Goal: Information Seeking & Learning: Learn about a topic

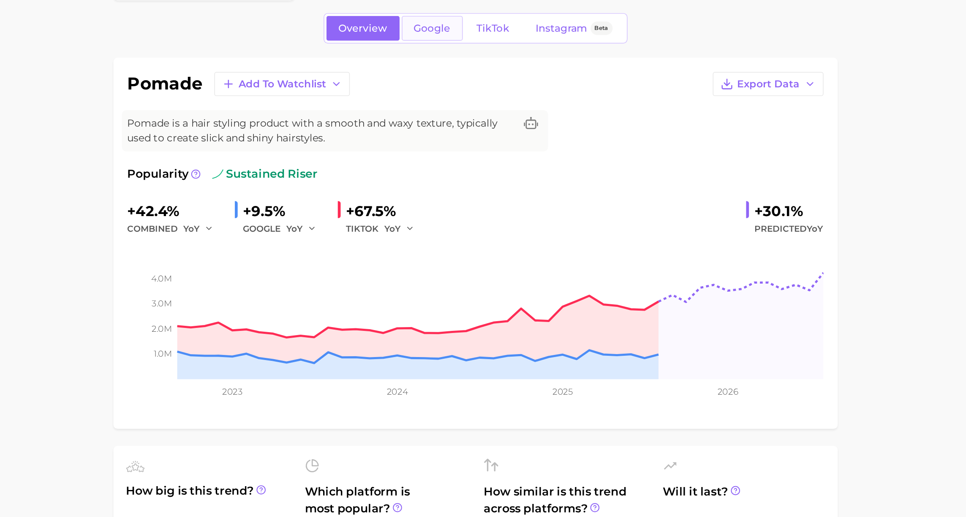
click at [518, 73] on span "Google" at bounding box center [512, 74] width 22 height 7
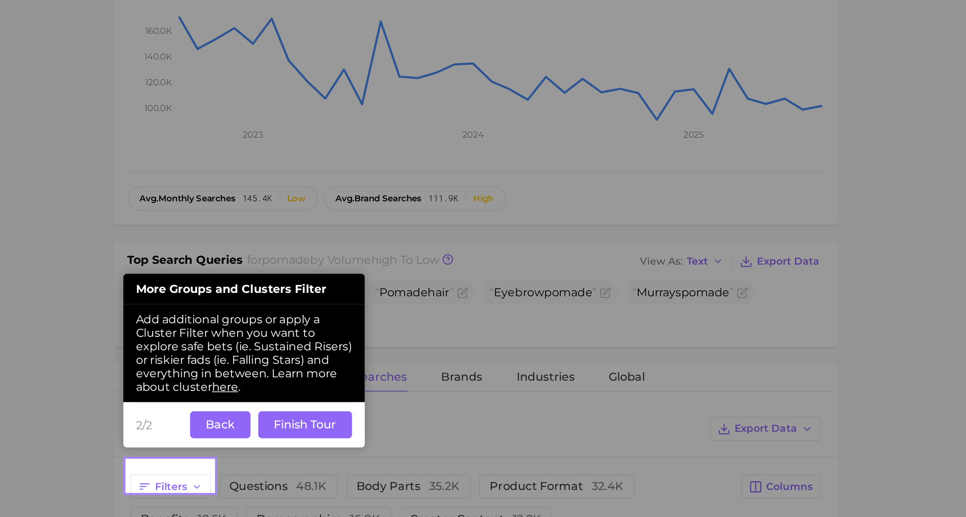
scroll to position [2, 0]
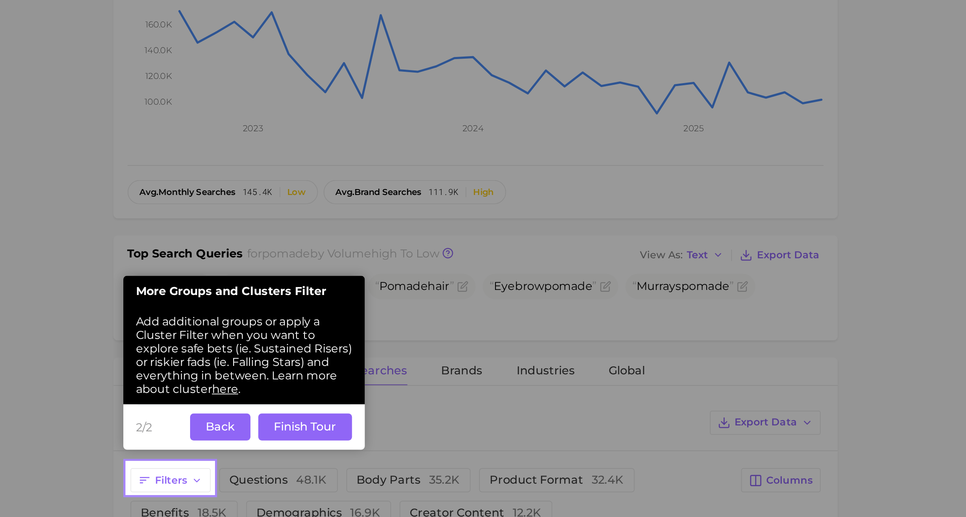
click at [386, 462] on button "Back" at bounding box center [386, 464] width 36 height 16
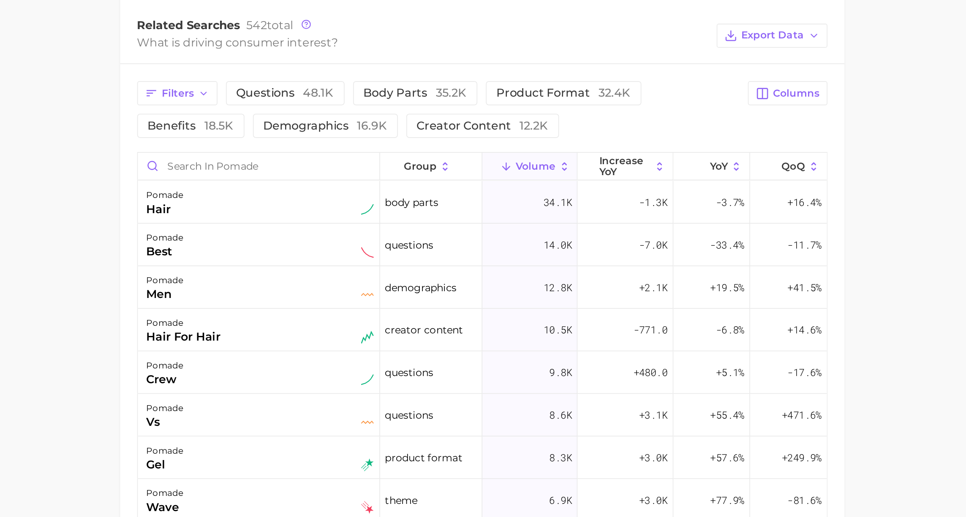
scroll to position [232, 0]
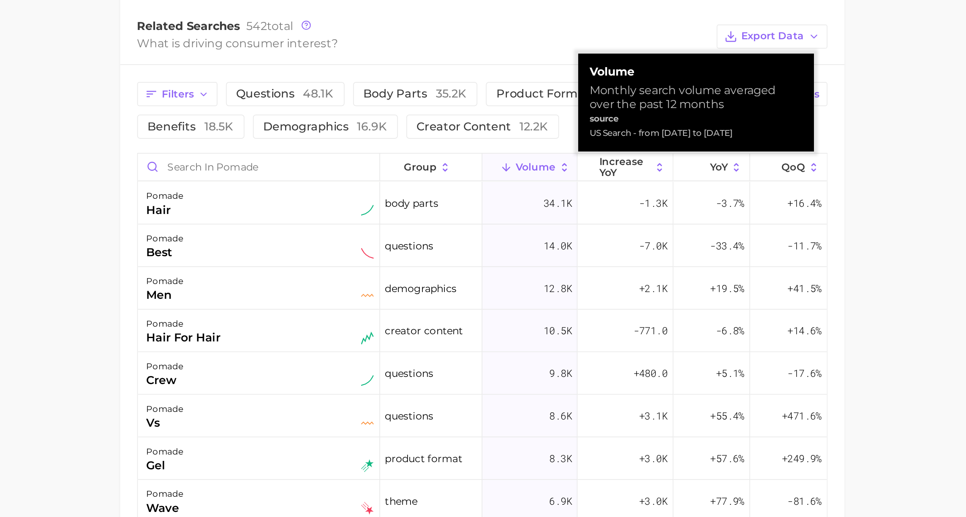
click at [573, 308] on span "Volume" at bounding box center [570, 308] width 24 height 7
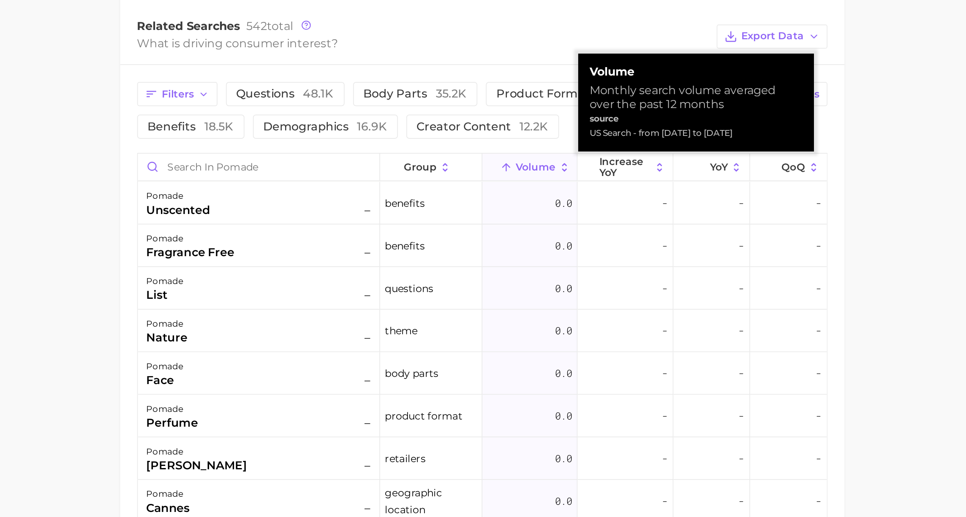
click at [573, 308] on span "Volume" at bounding box center [570, 308] width 24 height 7
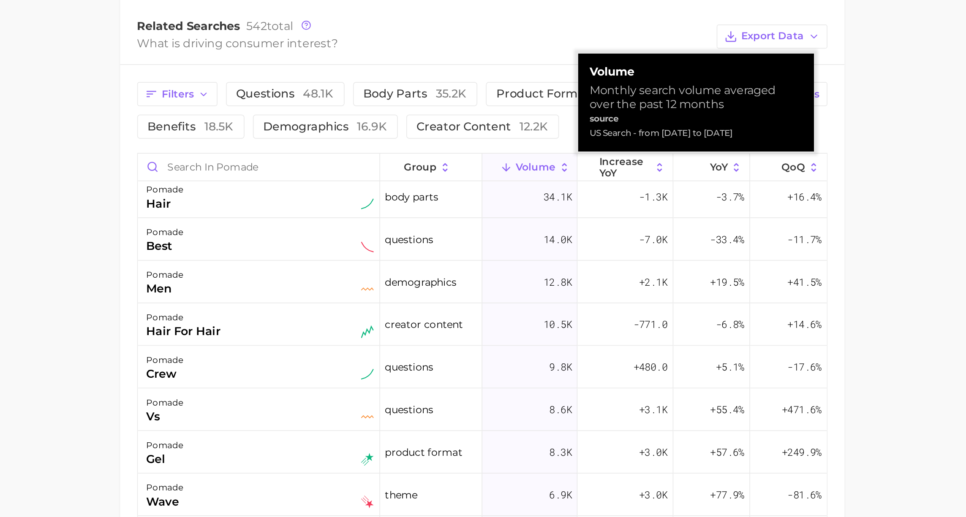
scroll to position [0, 0]
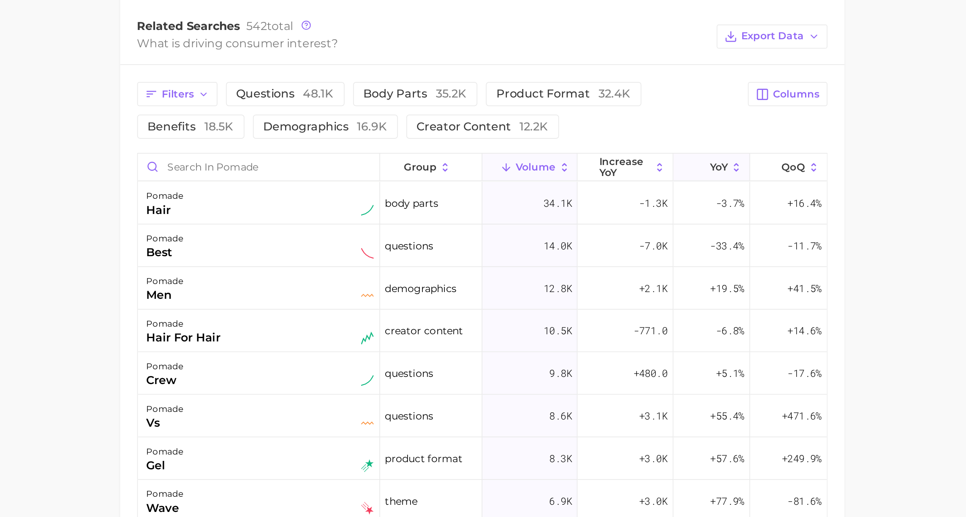
click at [684, 308] on span "YoY" at bounding box center [678, 308] width 11 height 7
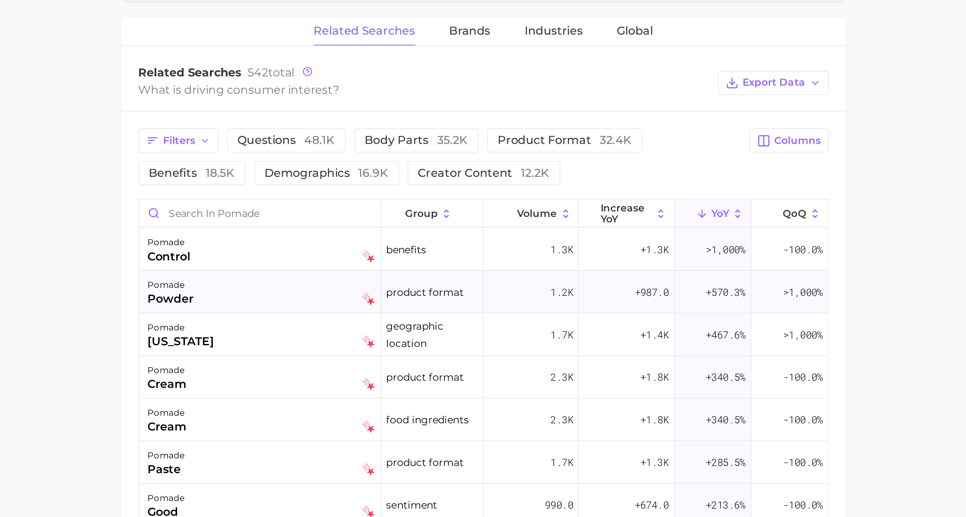
scroll to position [0, 0]
click at [576, 310] on span "Volume" at bounding box center [570, 308] width 24 height 7
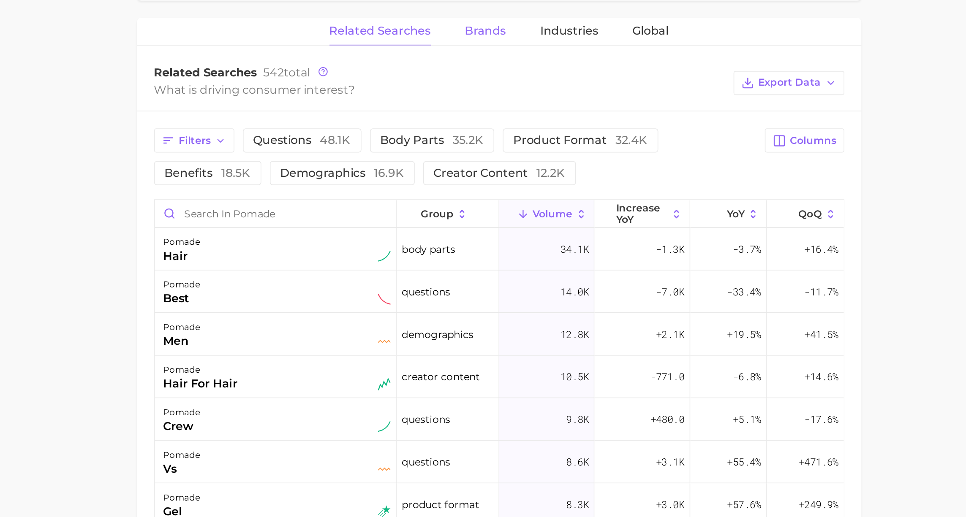
click at [530, 203] on button "Brands" at bounding box center [530, 200] width 24 height 16
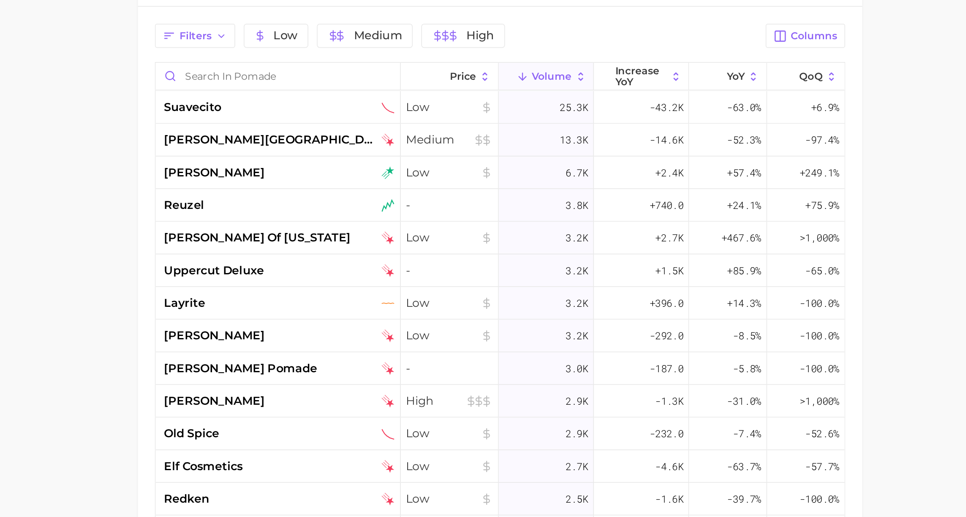
scroll to position [265, 0]
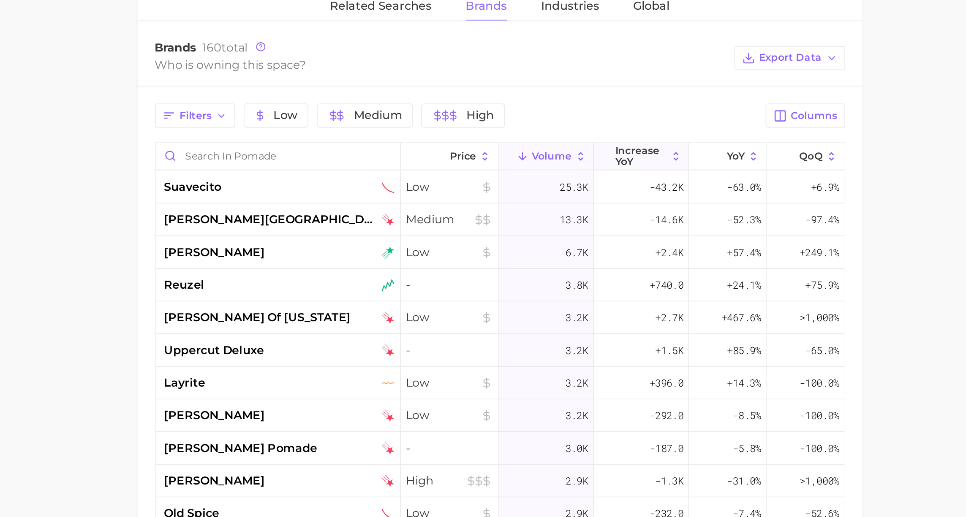
click at [639, 257] on icon at bounding box center [643, 257] width 8 height 8
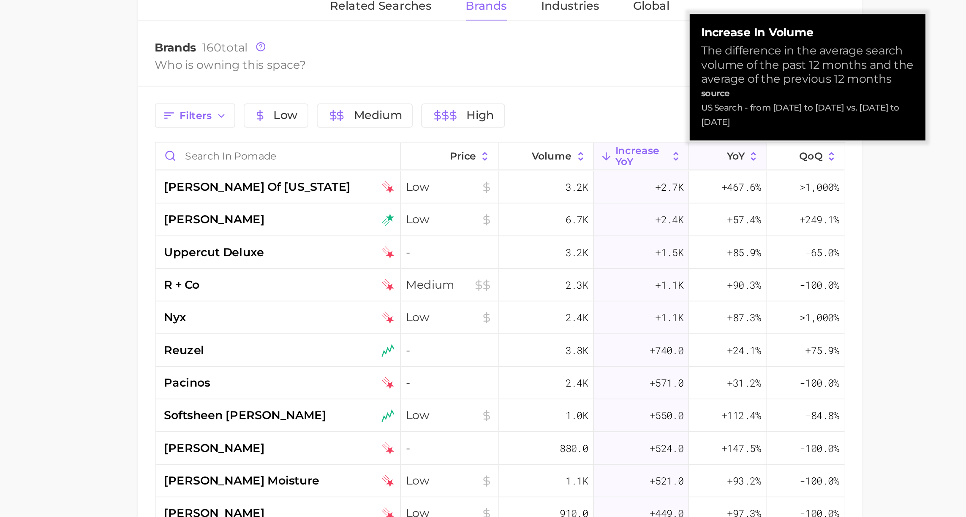
click at [674, 256] on span "YoY" at bounding box center [678, 256] width 11 height 7
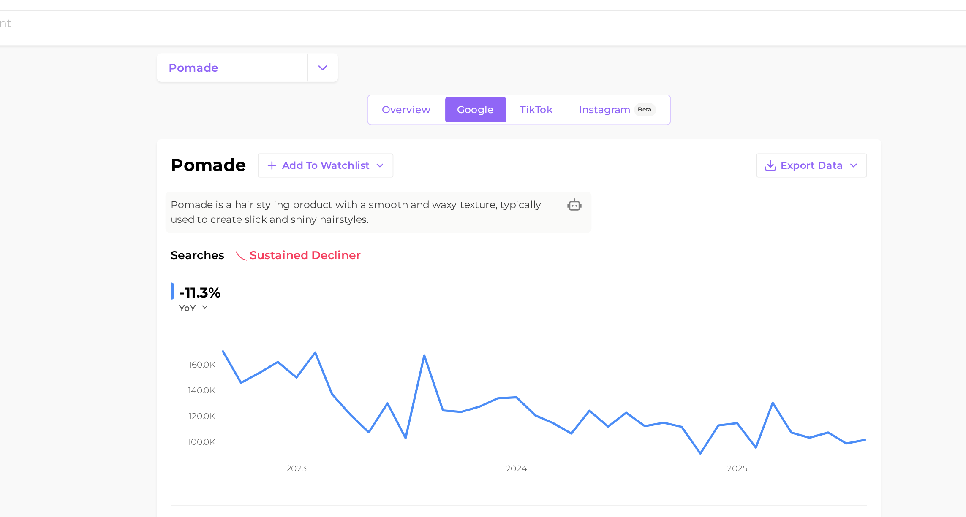
scroll to position [0, 0]
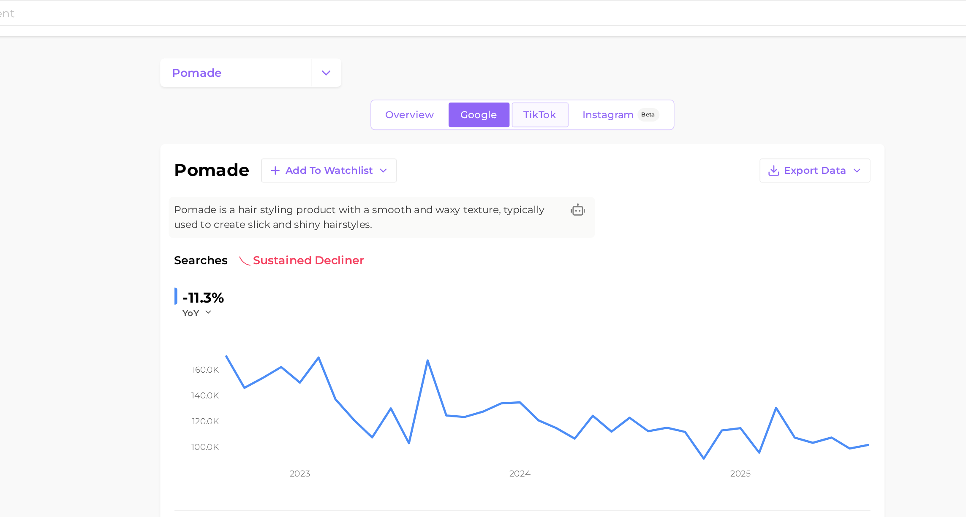
click at [552, 73] on span "TikTok" at bounding box center [548, 74] width 19 height 7
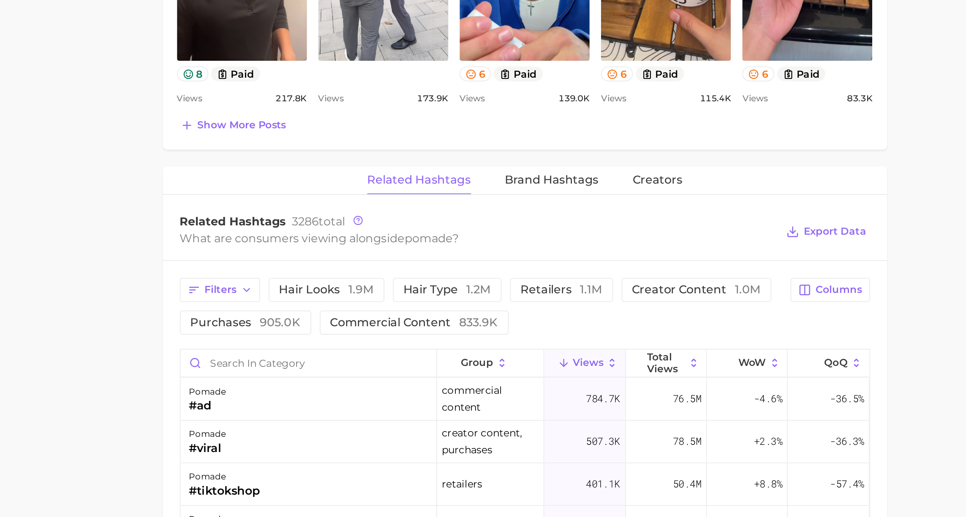
scroll to position [362, 0]
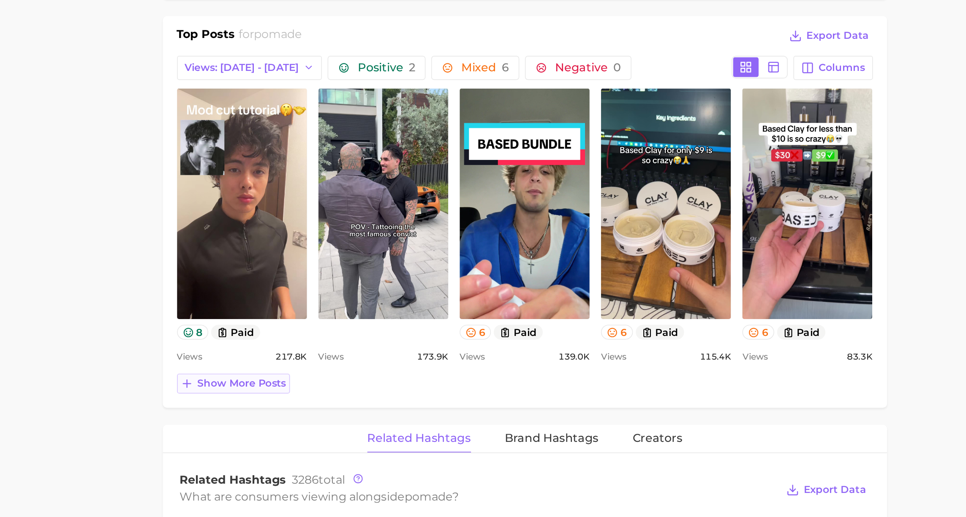
click at [366, 281] on span "Show more posts" at bounding box center [369, 284] width 53 height 7
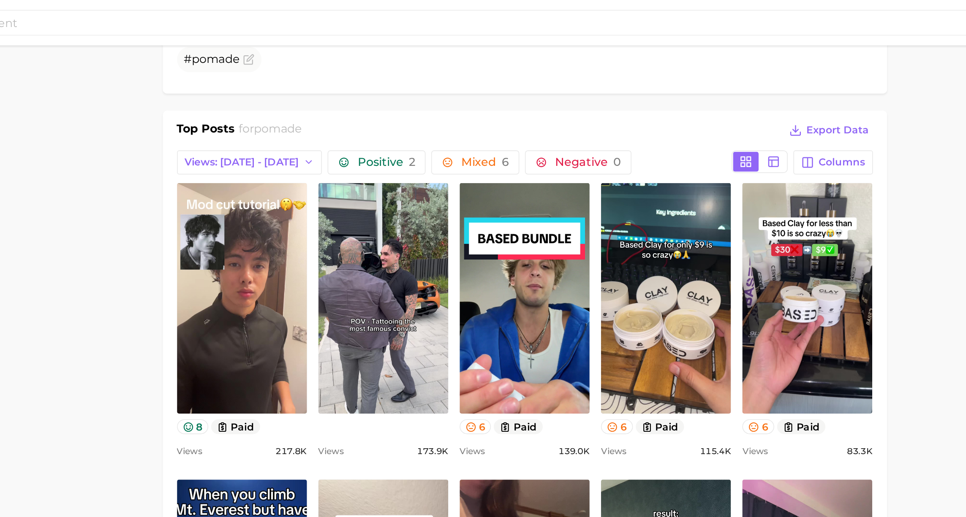
scroll to position [343, 0]
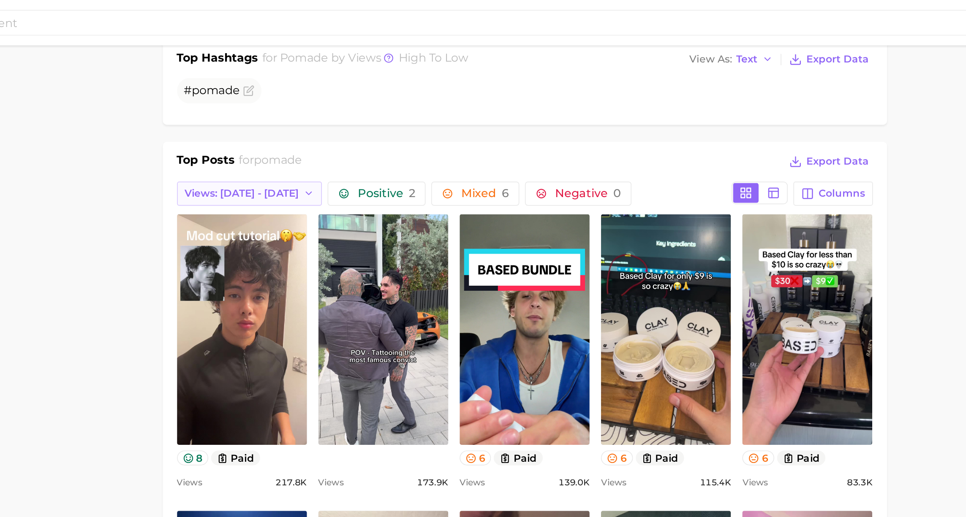
click at [379, 112] on span "Views: Sep 7 - 14" at bounding box center [370, 114] width 68 height 7
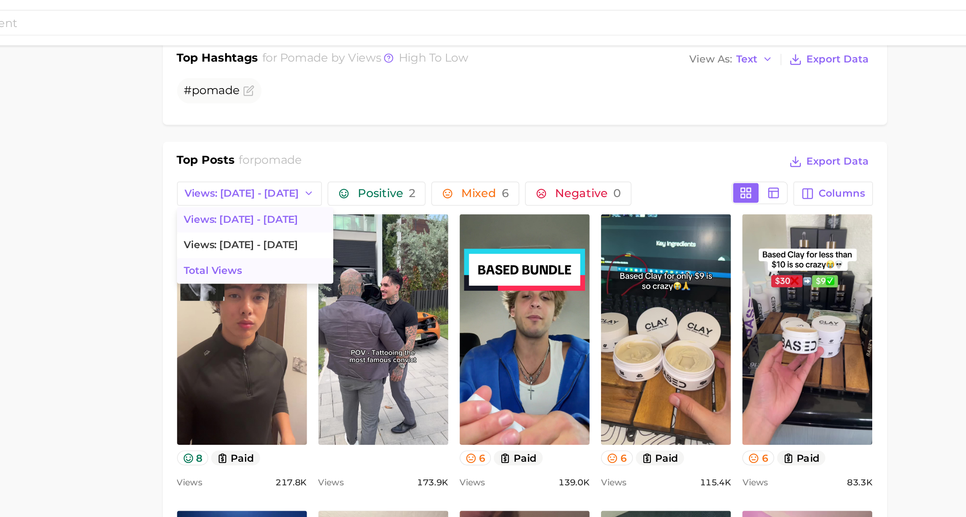
click at [371, 160] on button "Total Views" at bounding box center [377, 161] width 93 height 15
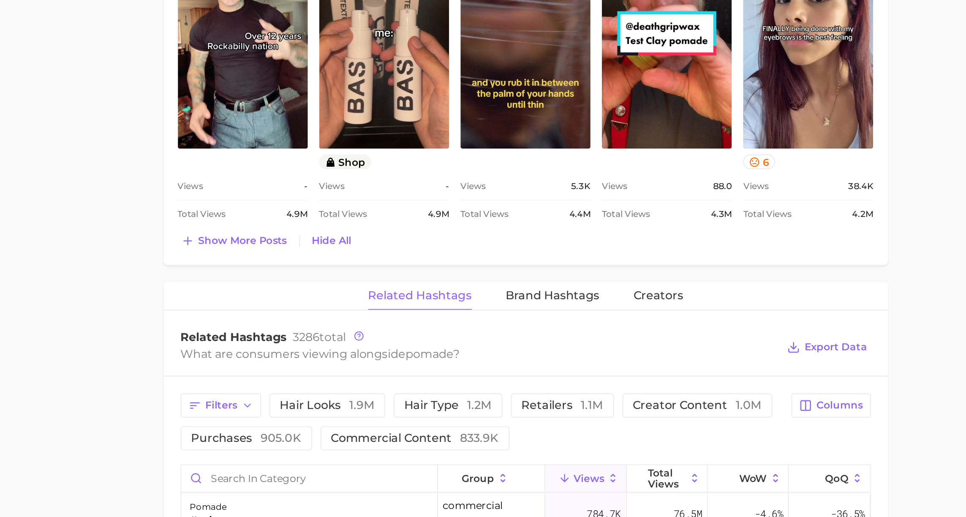
scroll to position [518, 0]
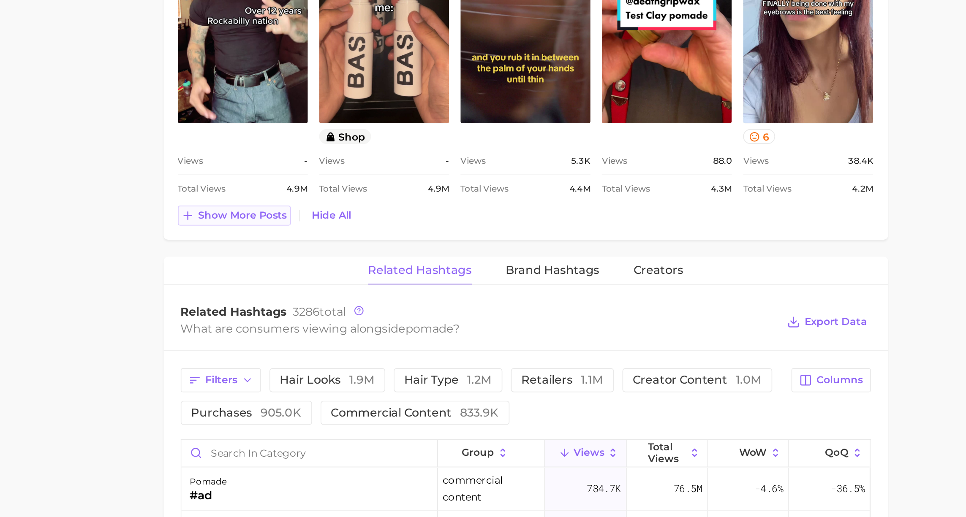
click at [384, 334] on span "Show more posts" at bounding box center [369, 337] width 53 height 7
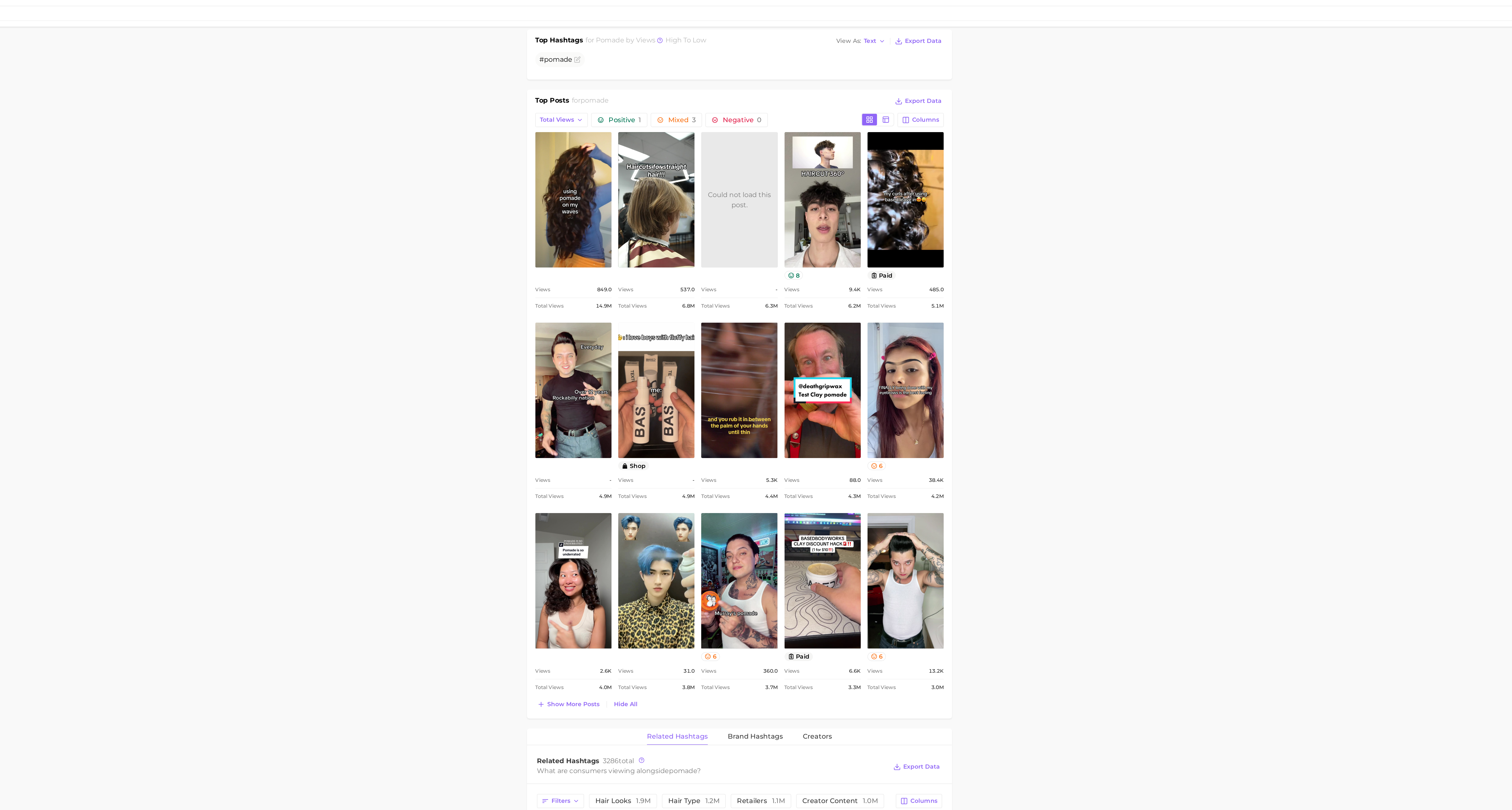
scroll to position [194, 0]
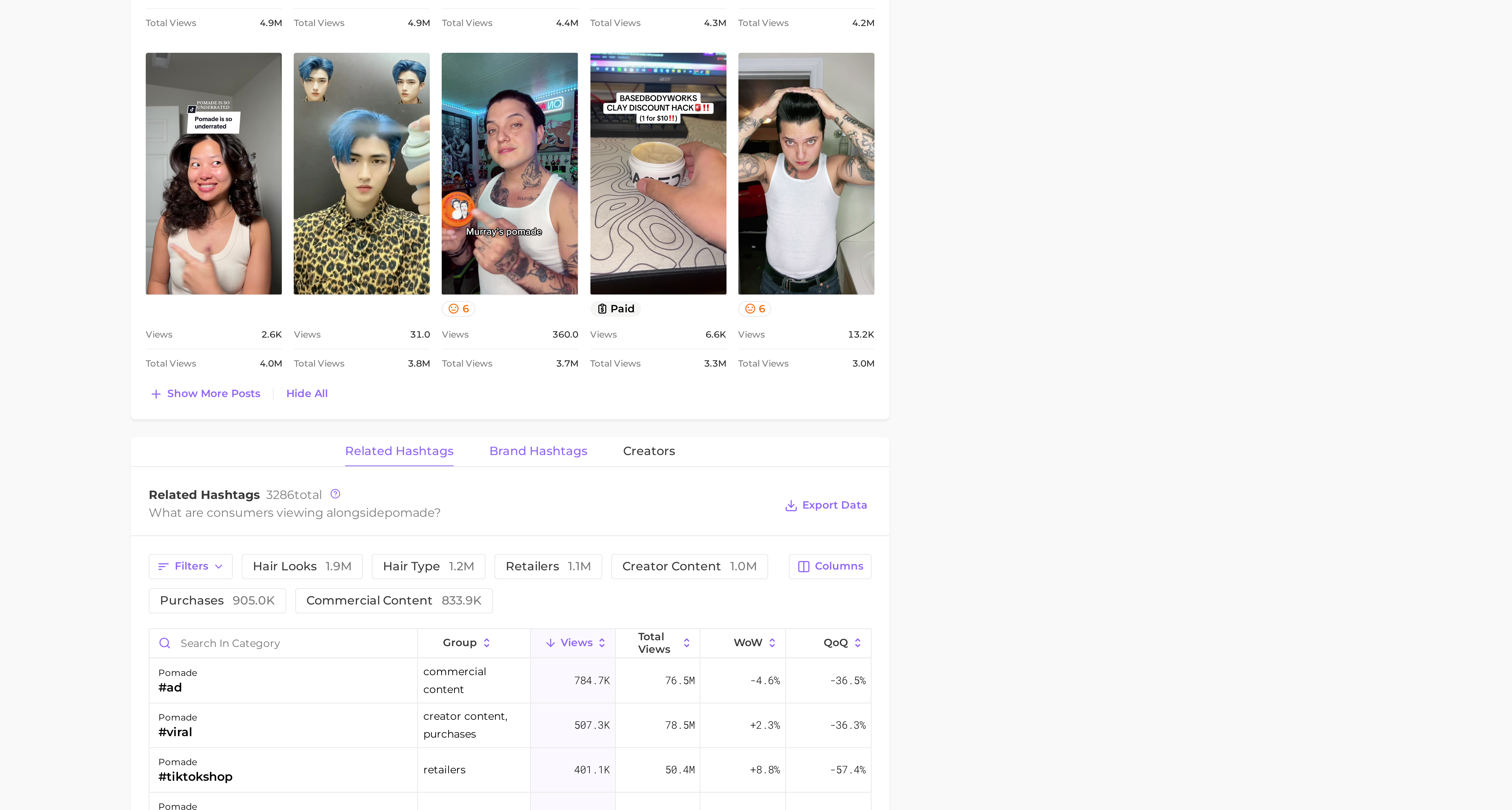
click at [566, 303] on span "Brand Hashtags" at bounding box center [798, 441] width 33 height 5
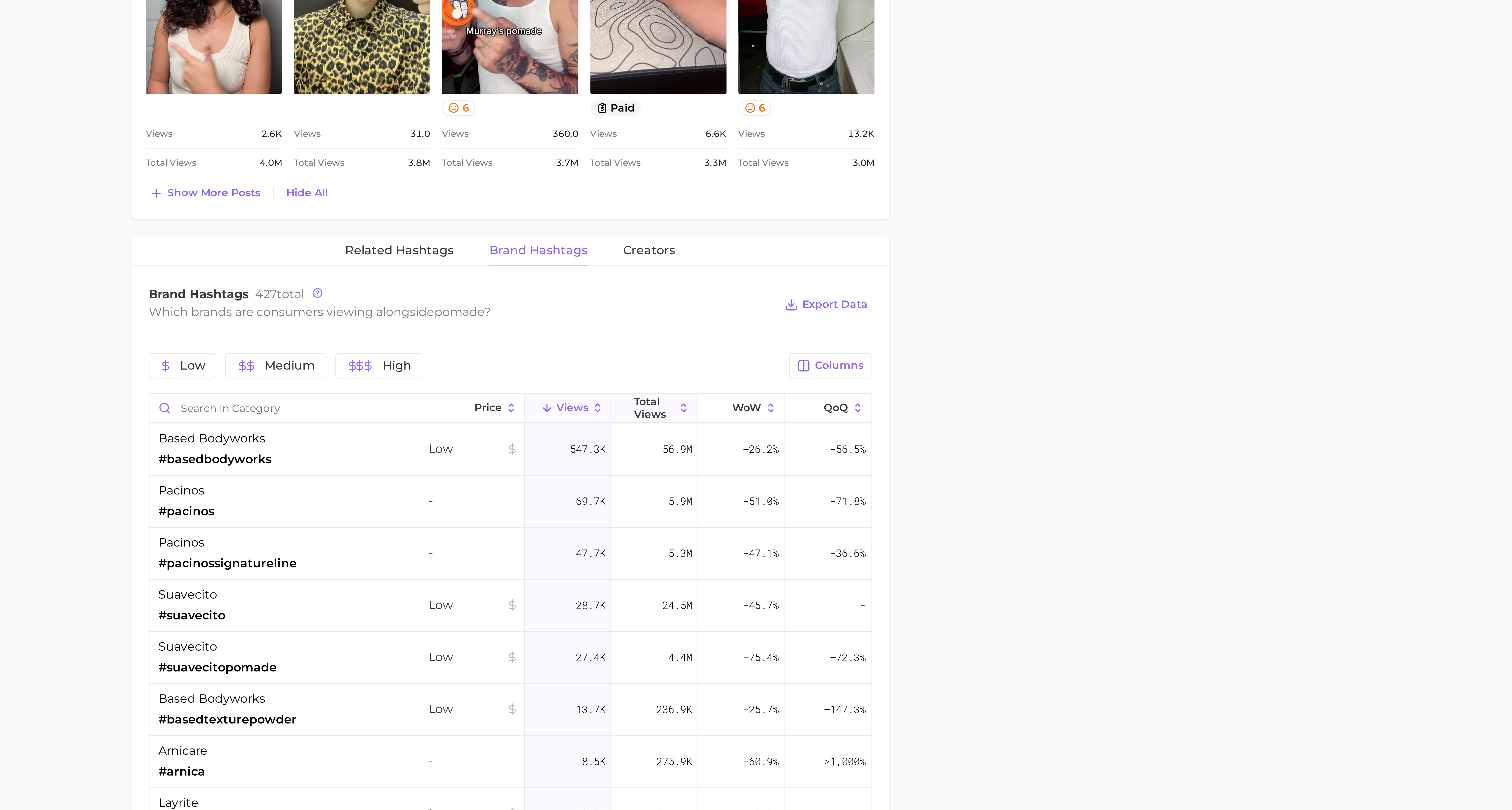
click at [566, 303] on span "Total Views" at bounding box center [836, 494] width 14 height 8
click at [566, 303] on main "pomade Overview Google TikTok Instagram Beta pomade Add to Watchlist Export Dat…" at bounding box center [788, 576] width 1447 height 1508
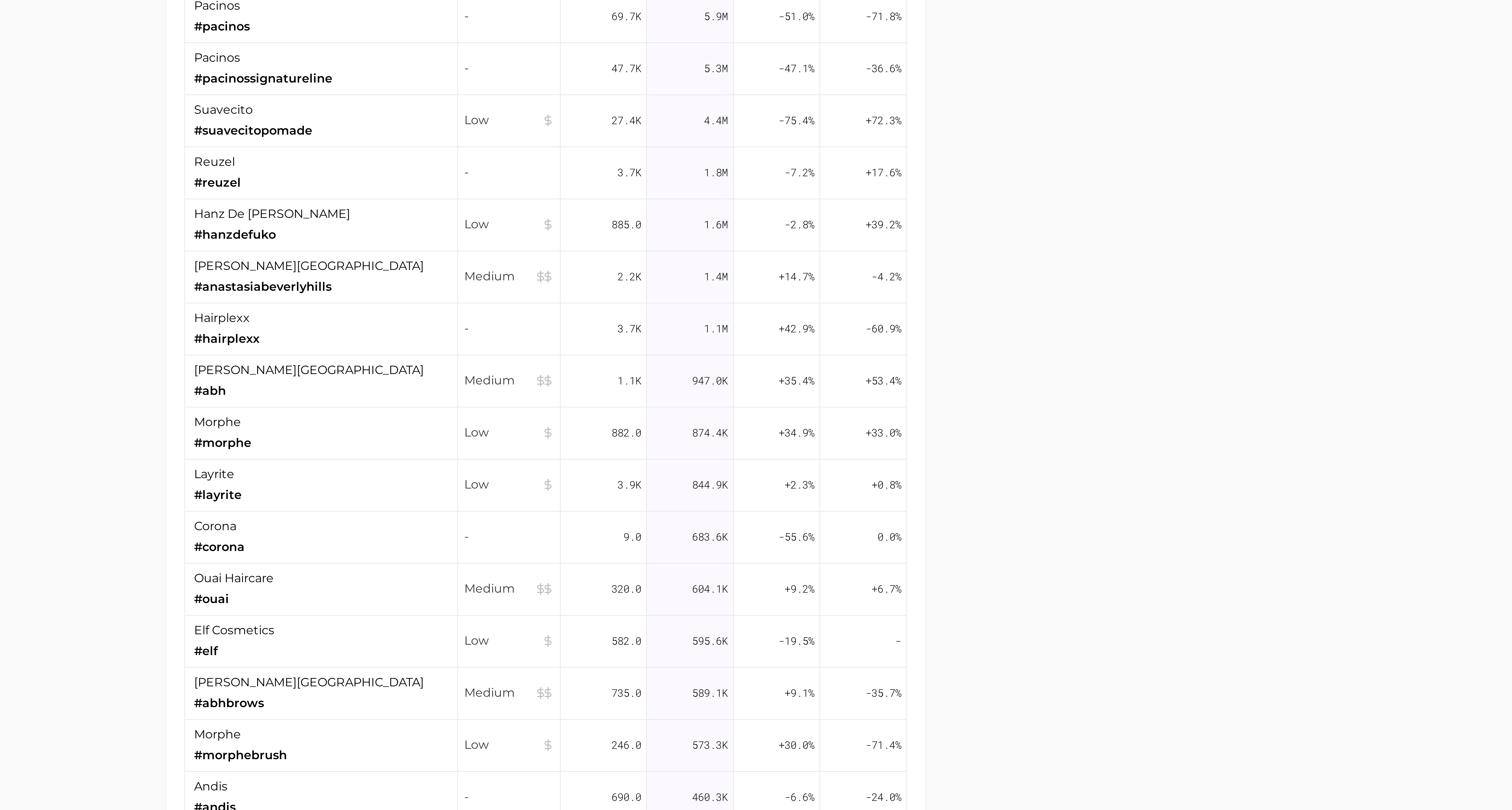
scroll to position [232, 0]
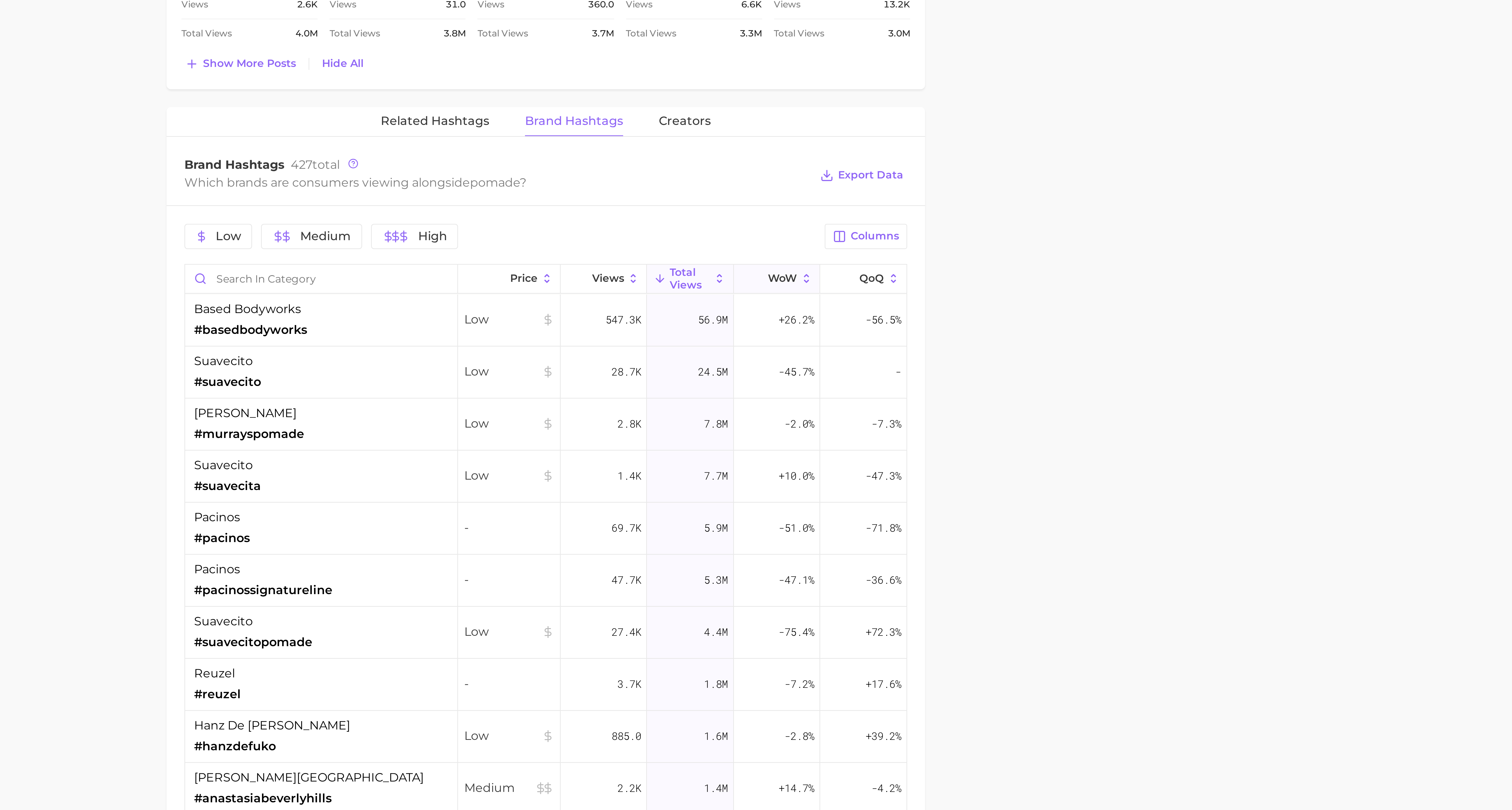
click at [566, 303] on span "WoW" at bounding box center [867, 455] width 9 height 4
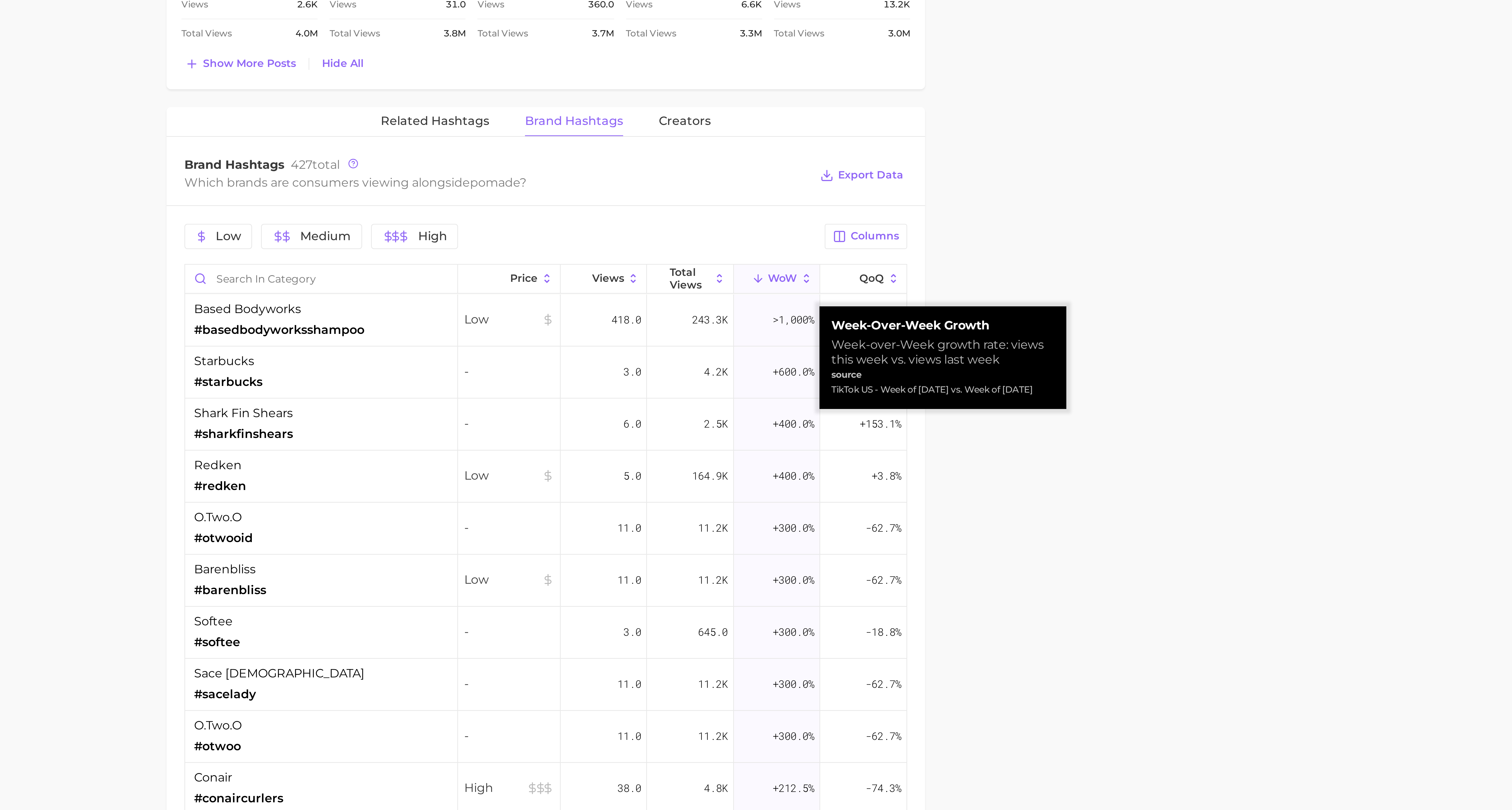
click at [566, 303] on span "WoW" at bounding box center [867, 455] width 9 height 4
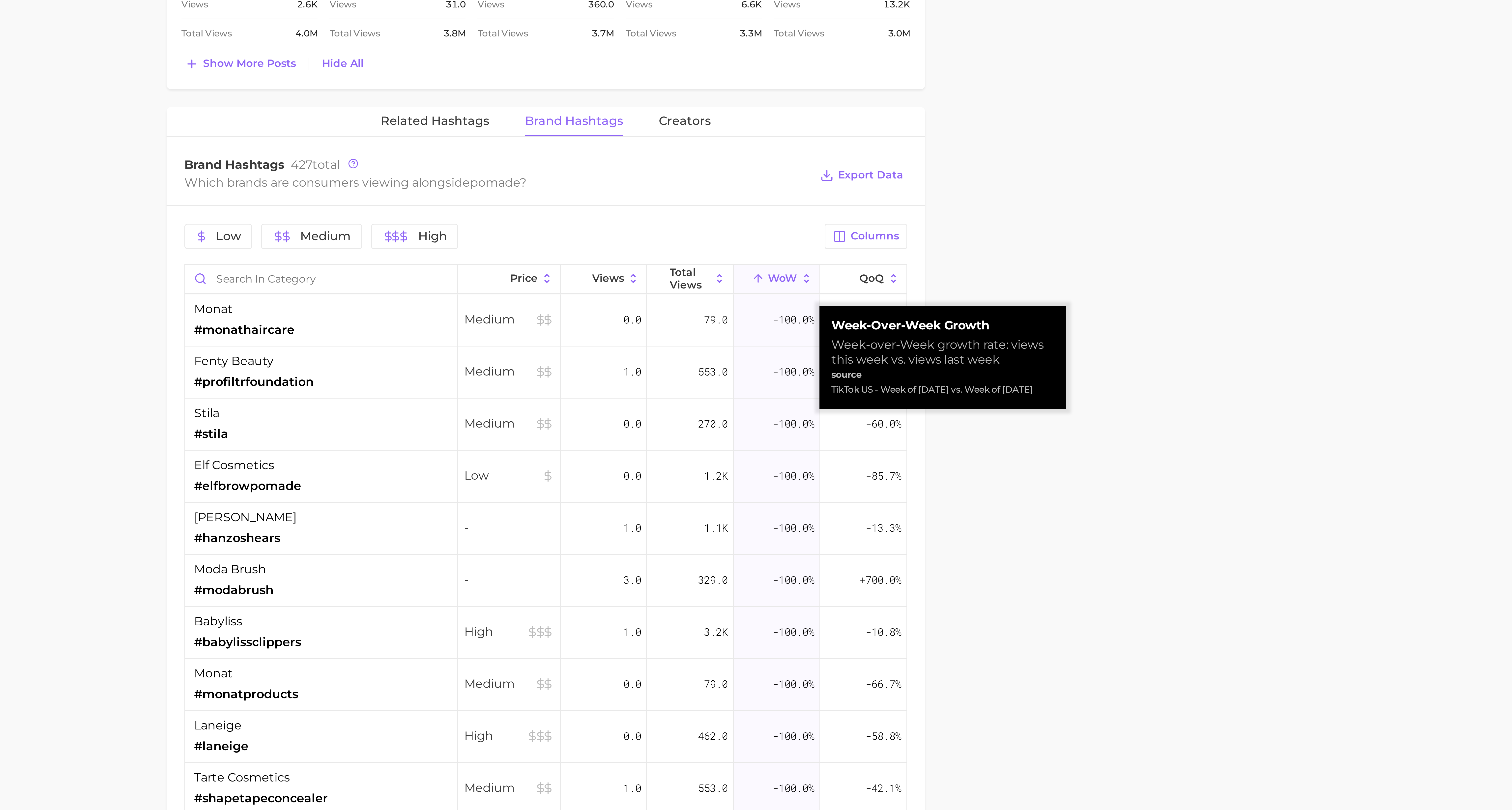
click at [566, 303] on span "WoW" at bounding box center [867, 455] width 9 height 4
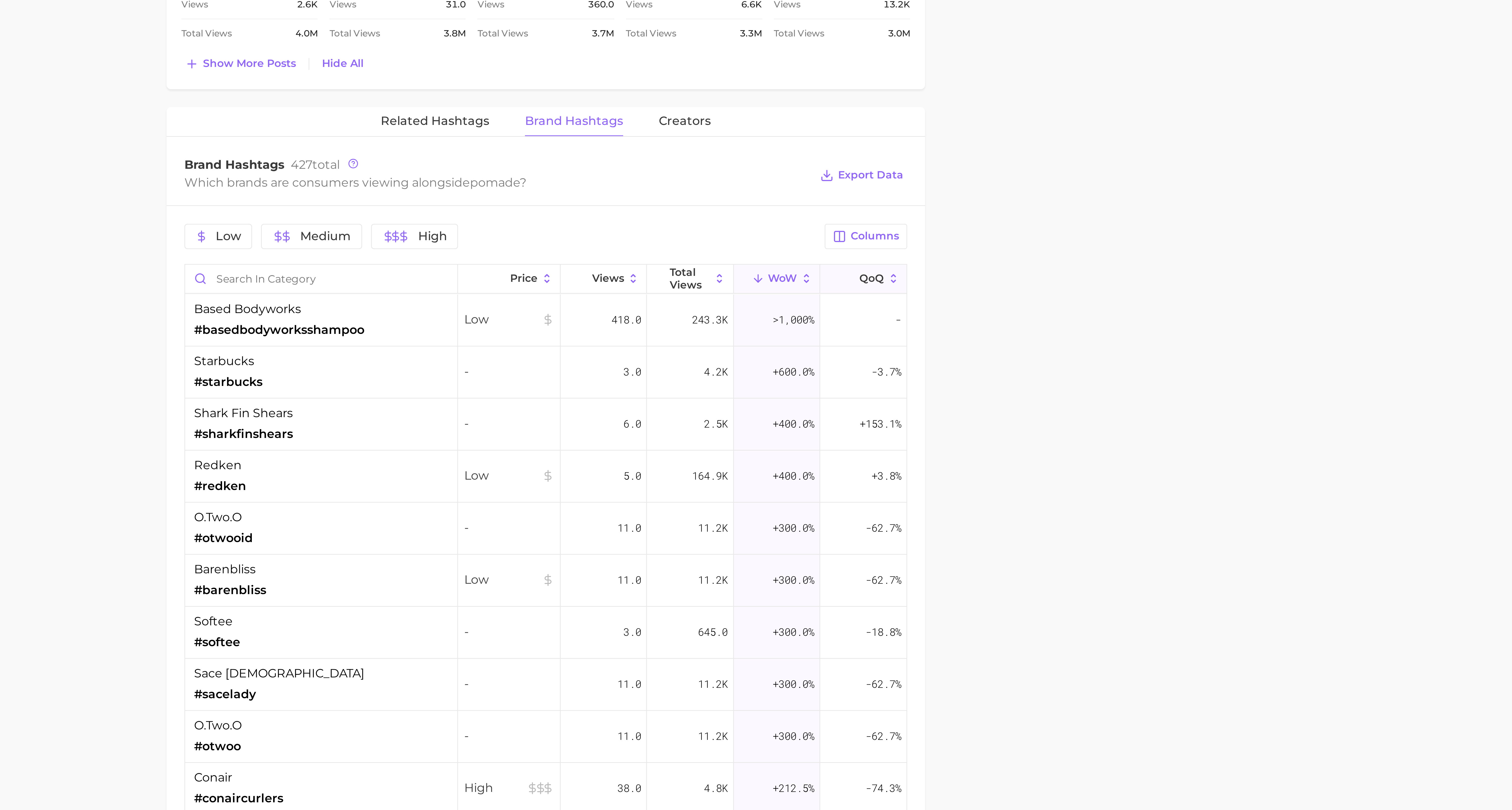
click at [566, 303] on span "QoQ" at bounding box center [897, 455] width 8 height 4
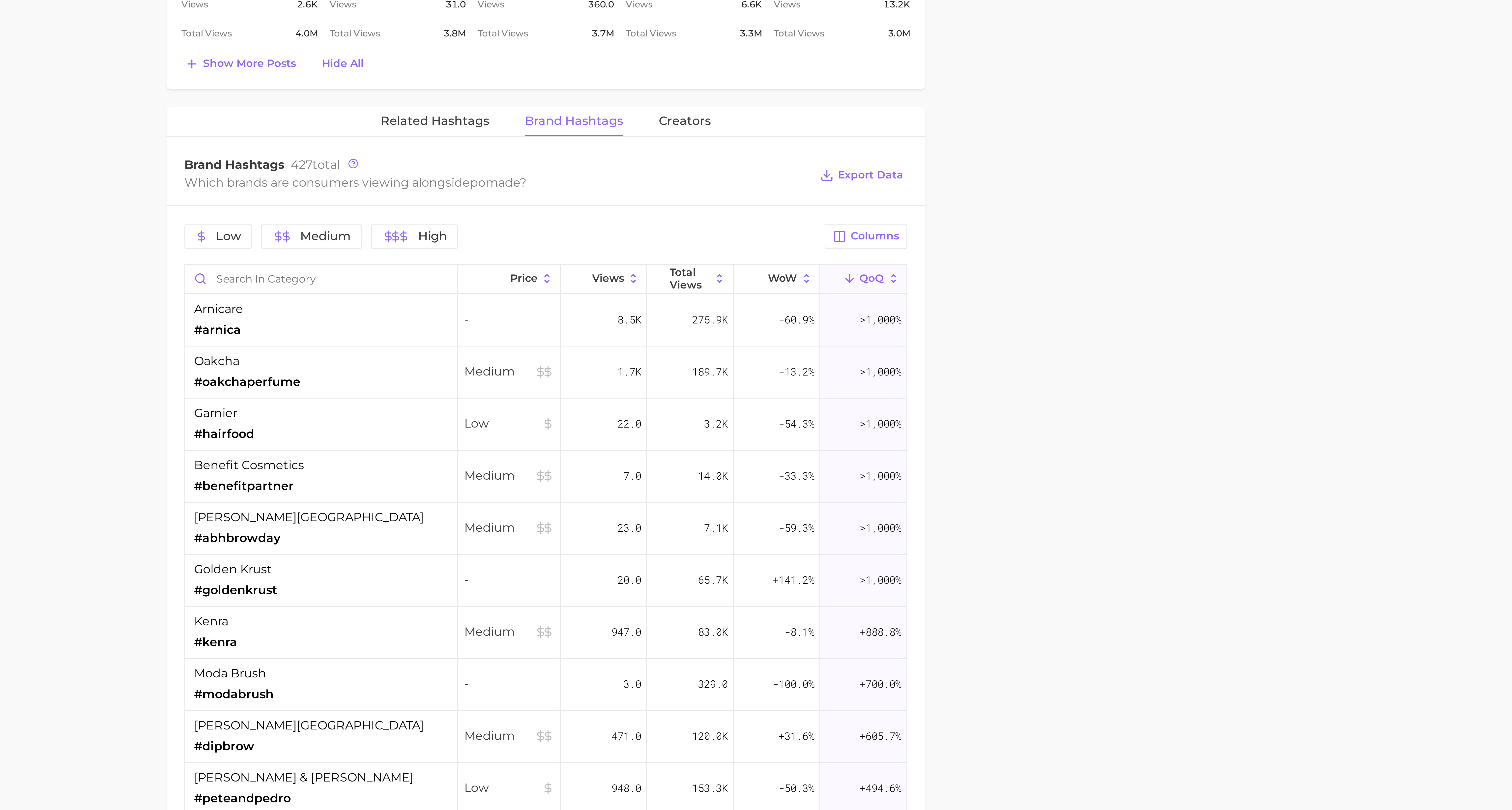
click at [566, 303] on main "pomade Overview Google TikTok Instagram Beta pomade Add to Watchlist Export Dat…" at bounding box center [788, 538] width 1447 height 1508
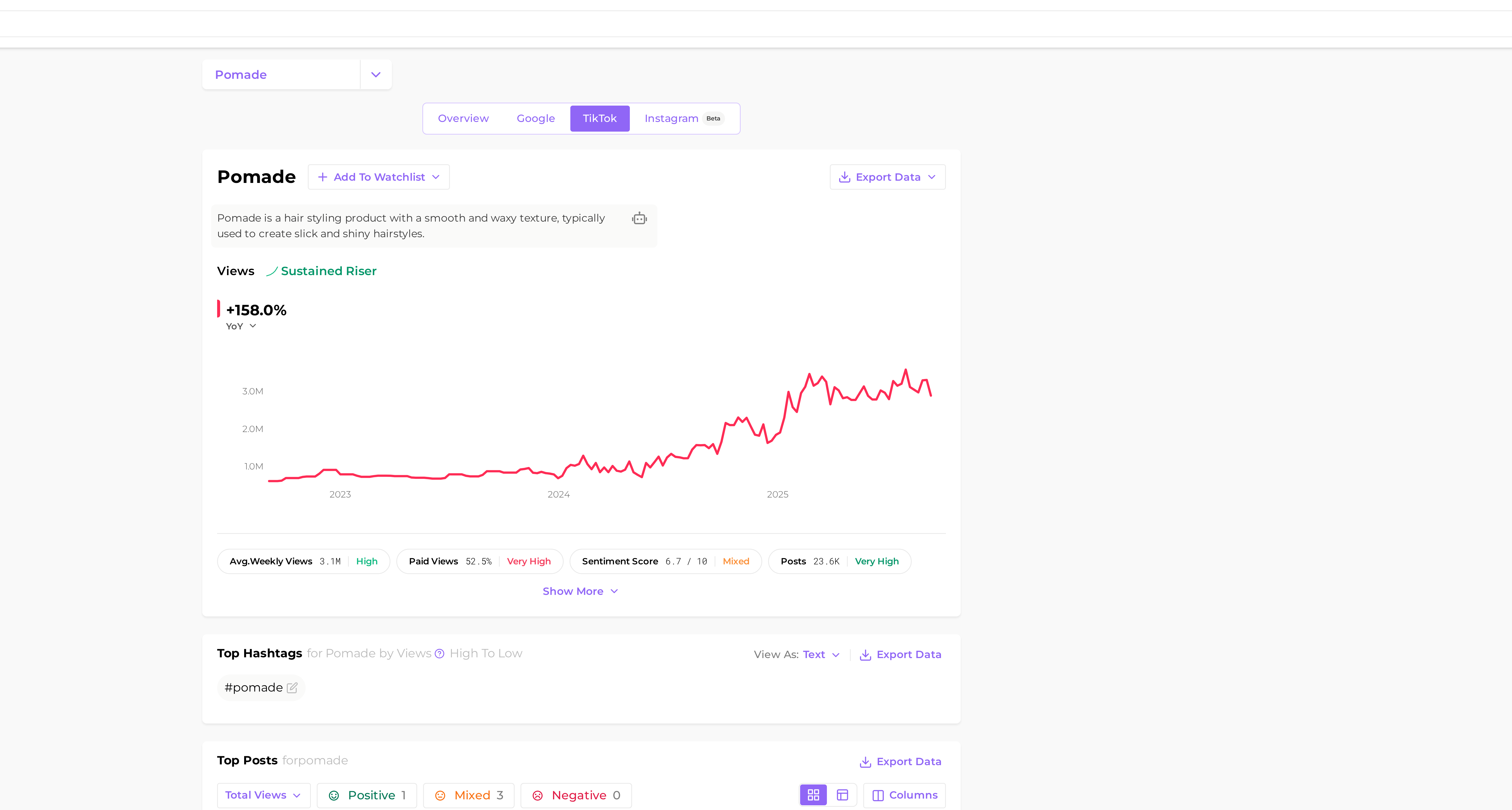
scroll to position [0, 0]
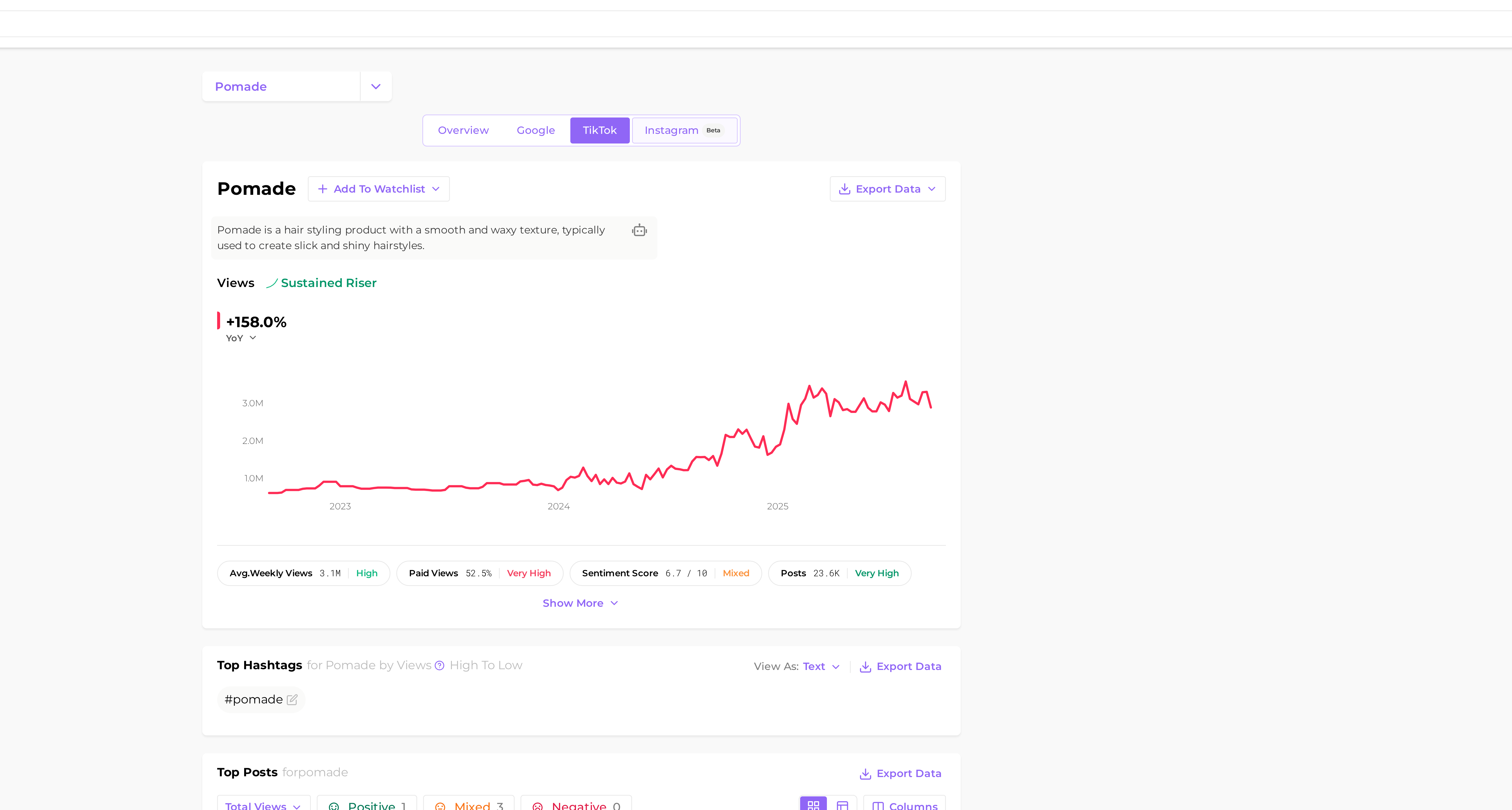
click at [566, 45] on span "Instagram" at bounding box center [818, 43] width 18 height 4
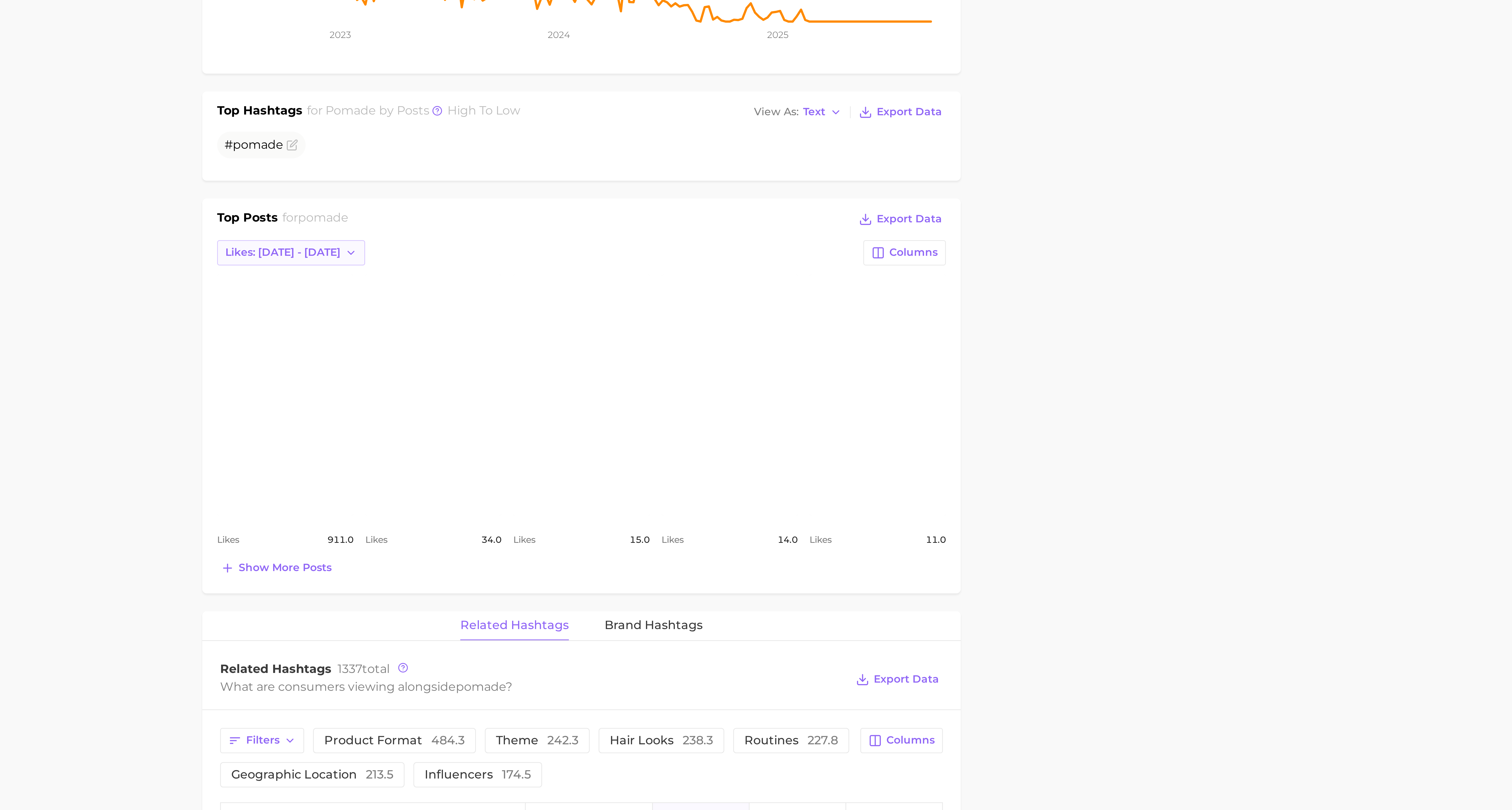
click at [566, 243] on icon "button" at bounding box center [711, 241] width 4 height 4
click at [566, 269] on button "Total Likes" at bounding box center [694, 268] width 55 height 9
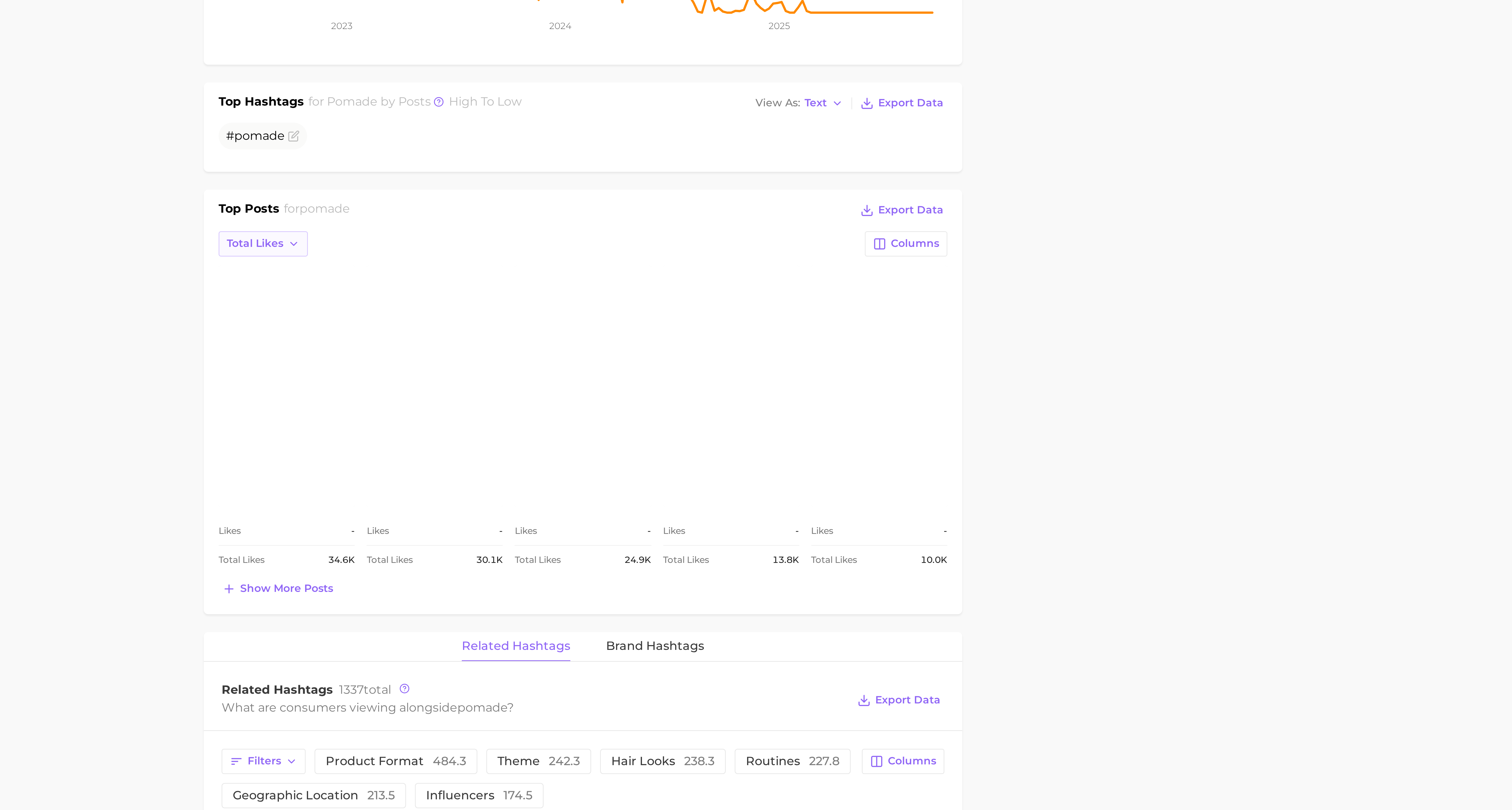
click at [566, 239] on button "Total Likes" at bounding box center [681, 241] width 30 height 8
click at [566, 268] on span "Total Likes" at bounding box center [679, 268] width 19 height 4
click at [566, 242] on polyline "button" at bounding box center [691, 241] width 2 height 1
click at [566, 259] on span "Likes: Aug 31 - Sep 7" at bounding box center [688, 259] width 38 height 4
click at [566, 241] on span "Likes: Aug 31 - Sep 7" at bounding box center [689, 241] width 38 height 4
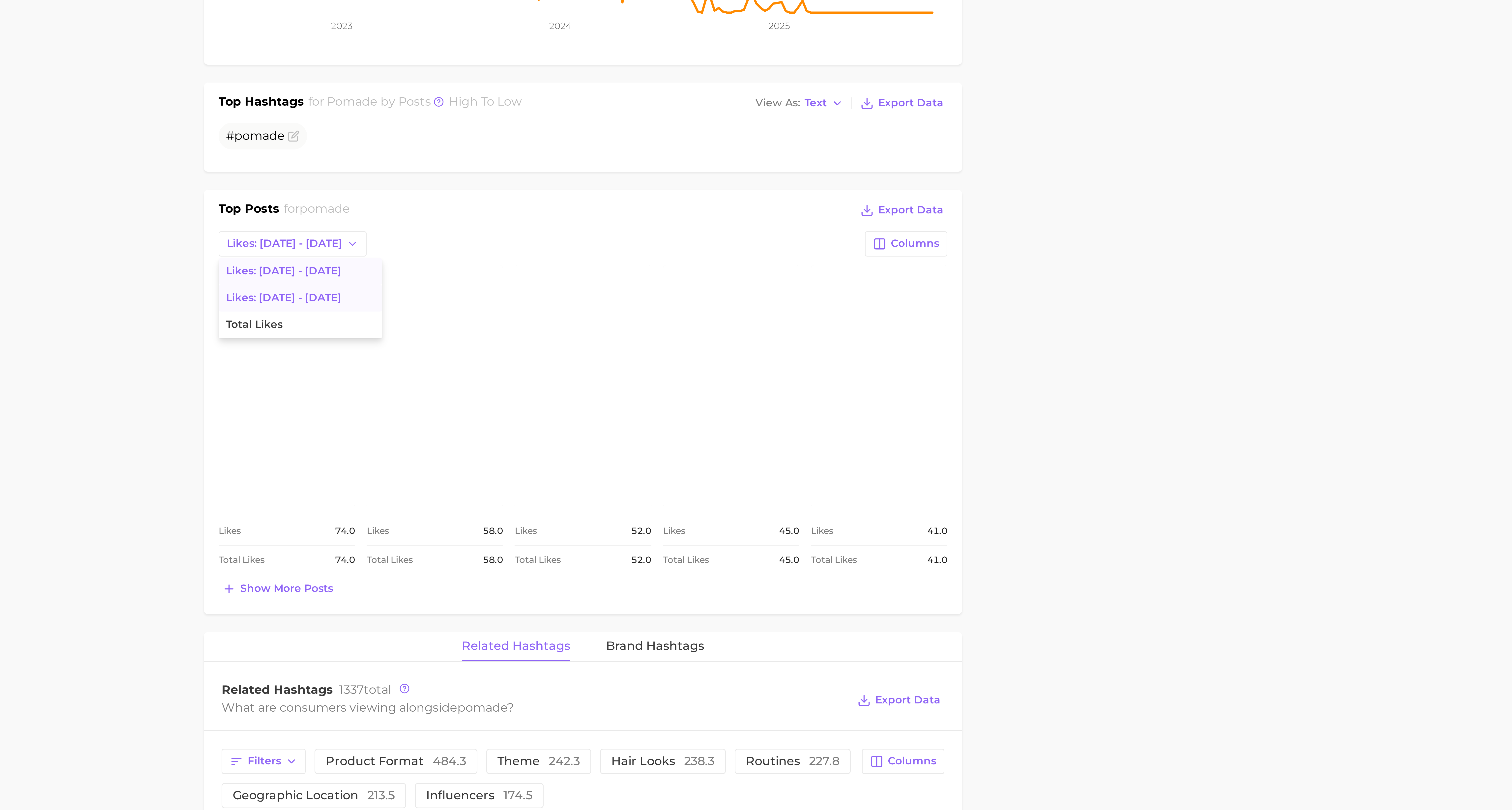
click at [566, 251] on span "Likes: Sep 7 - 14" at bounding box center [688, 250] width 38 height 4
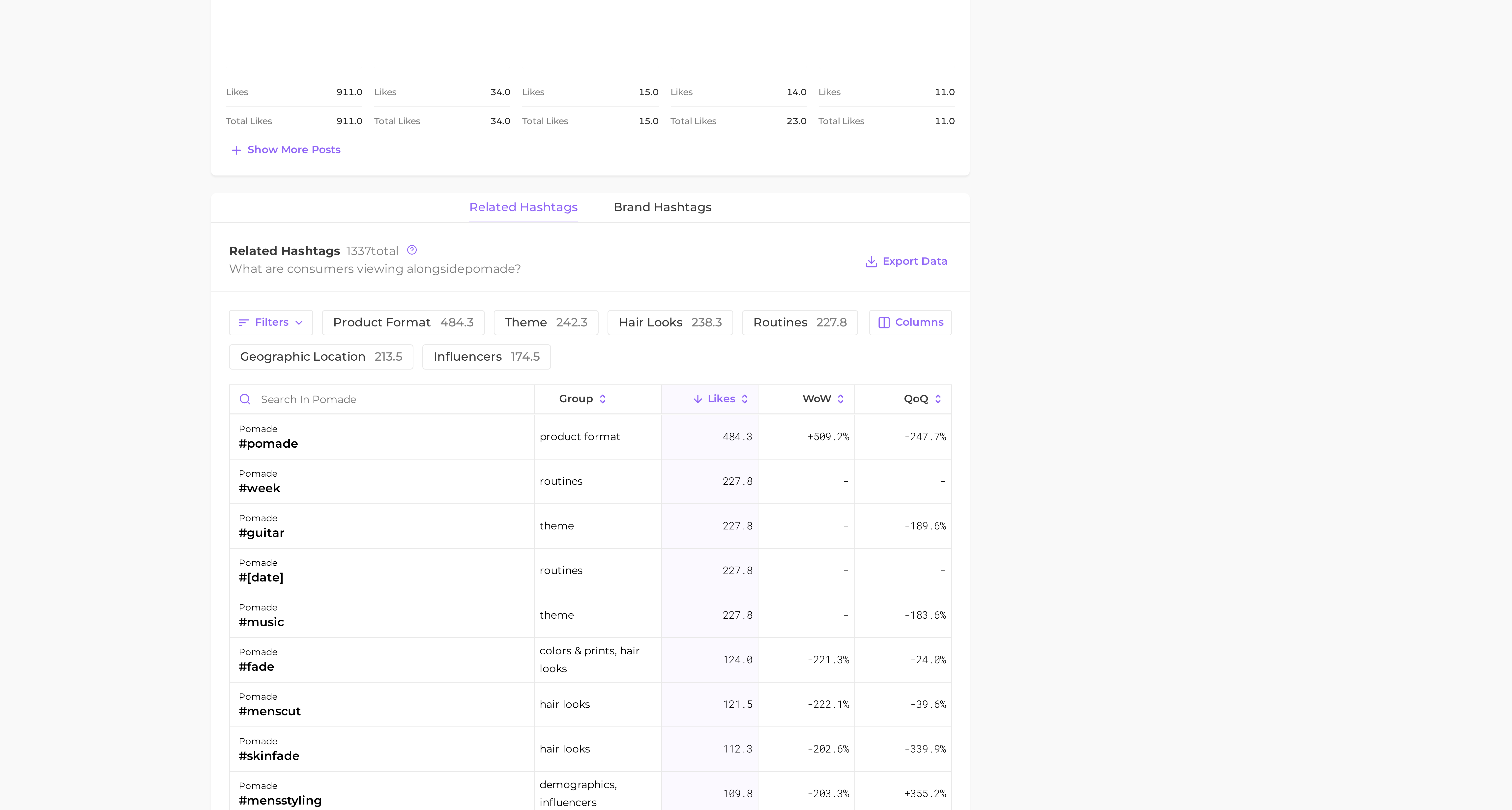
click at [566, 303] on button "Likes" at bounding box center [828, 440] width 32 height 9
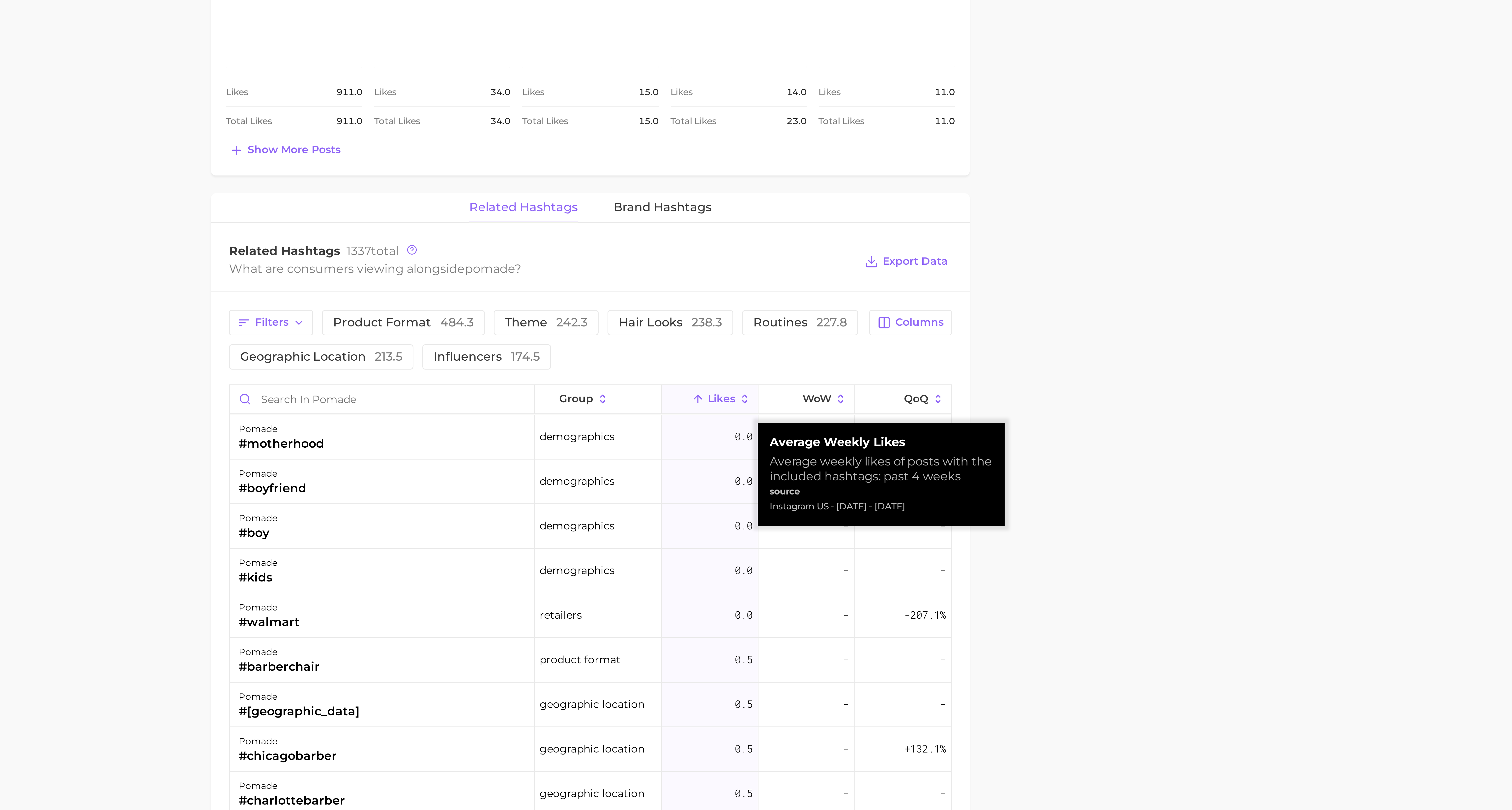
click at [566, 303] on span "Likes" at bounding box center [832, 439] width 9 height 4
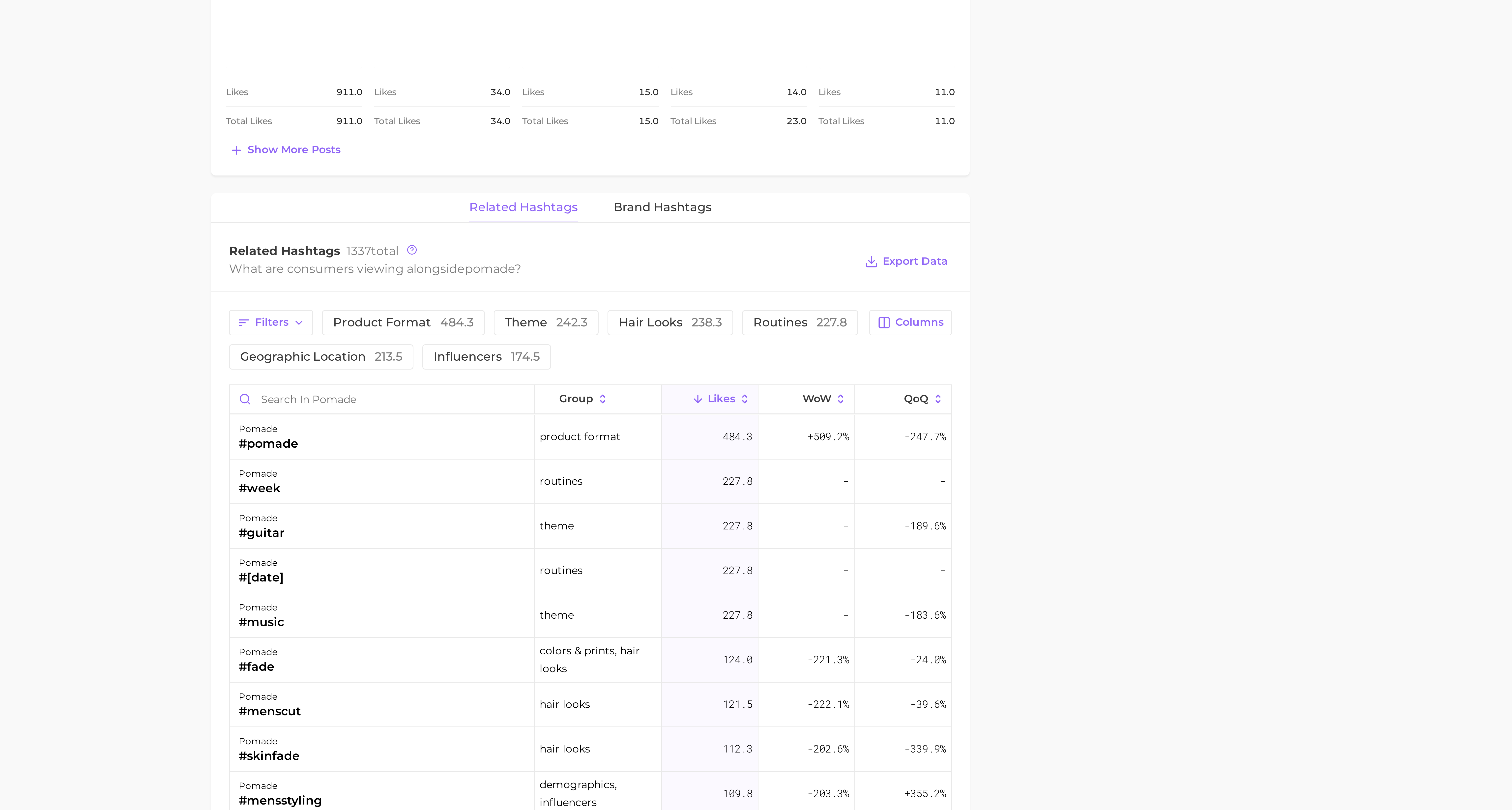
click at [566, 303] on main "pomade Overview Google TikTok Instagram Beta pomade Export Data Pomade is a hai…" at bounding box center [788, 646] width 1447 height 1260
